Goal: Transaction & Acquisition: Purchase product/service

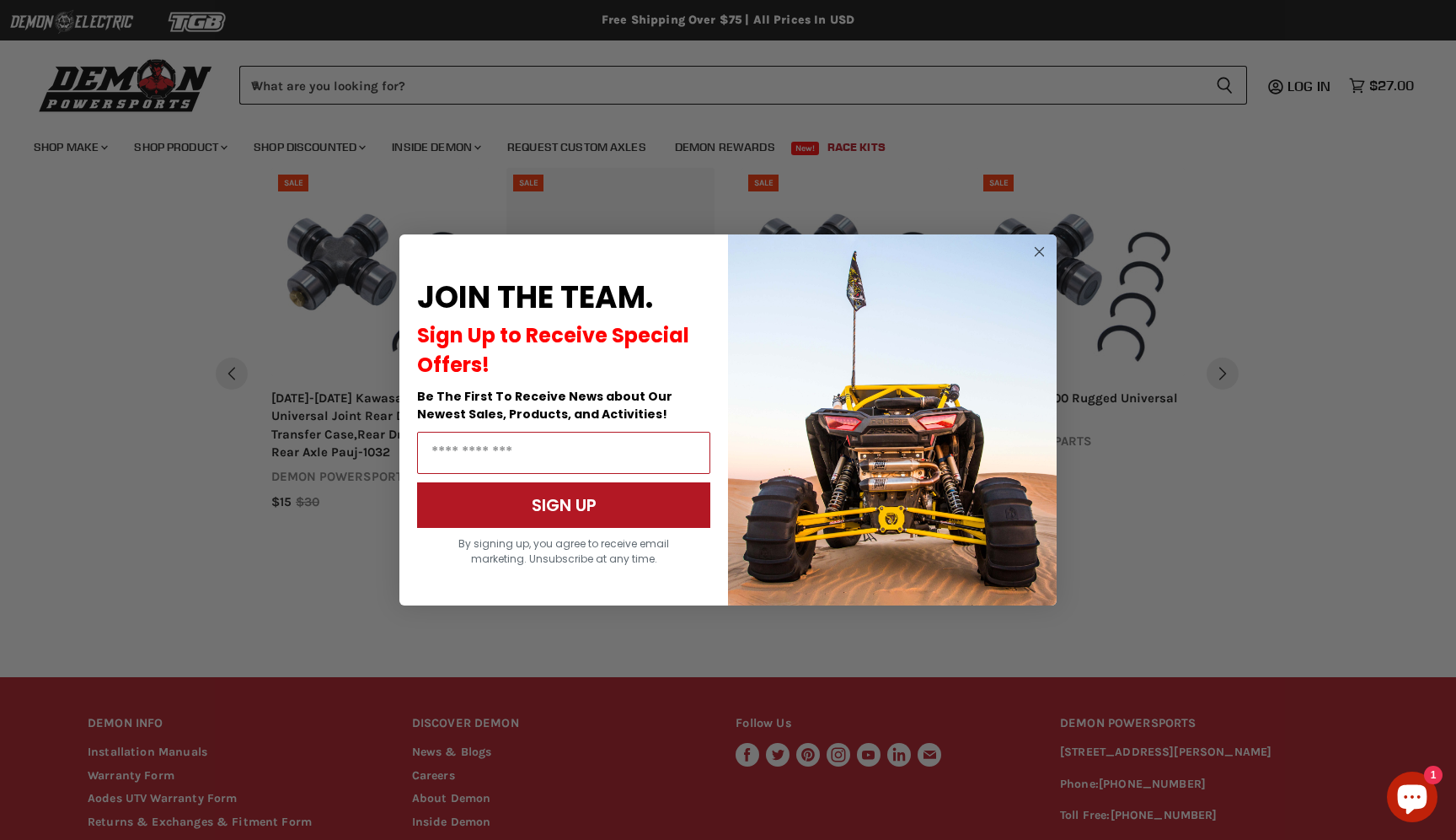
scroll to position [1022, 0]
